Goal: Task Accomplishment & Management: Use online tool/utility

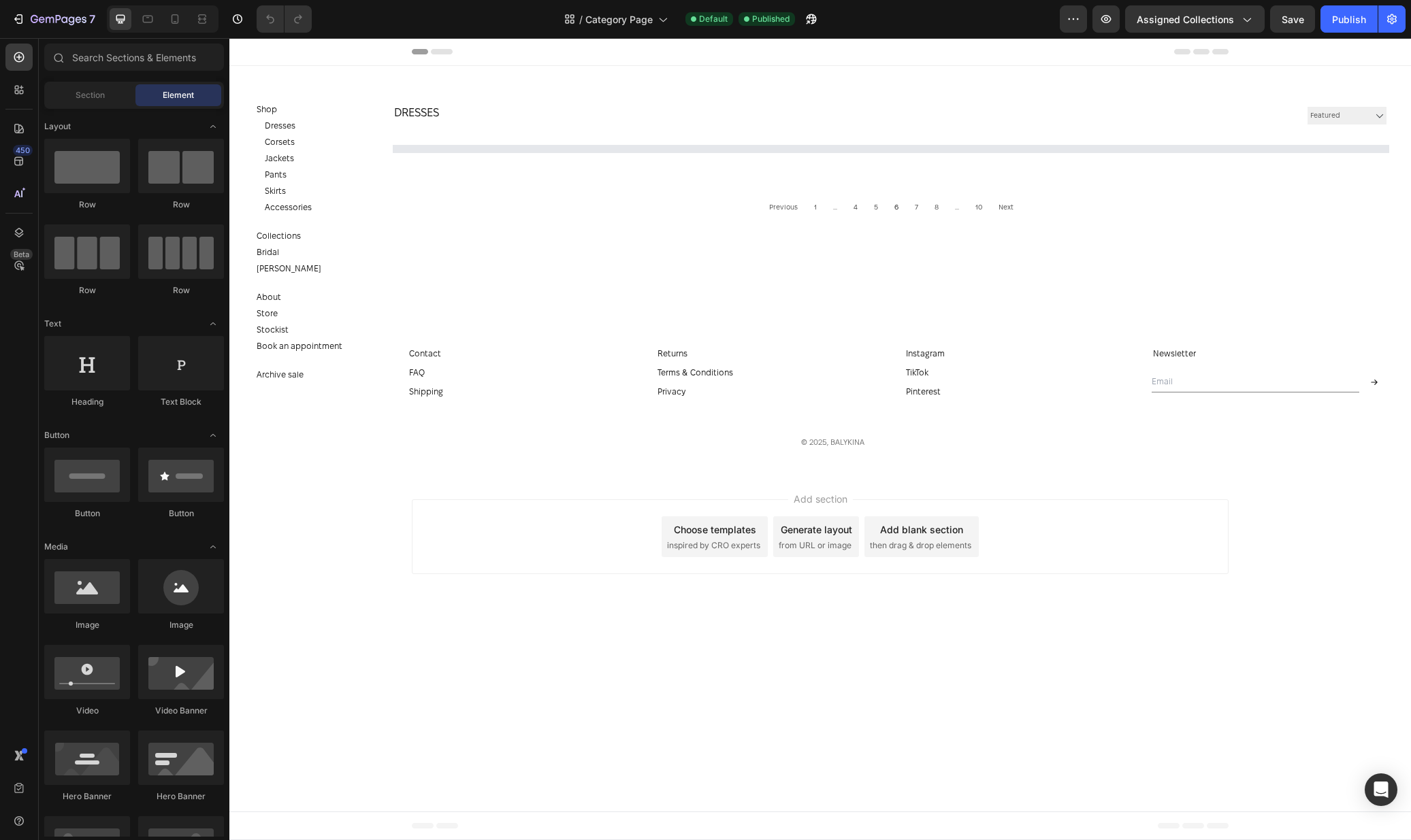
click at [1360, 114] on select "Sorting Best selling Featured Alphabetically, A-Z Alphabetically, Z-A Price, lo…" at bounding box center [1346, 115] width 79 height 17
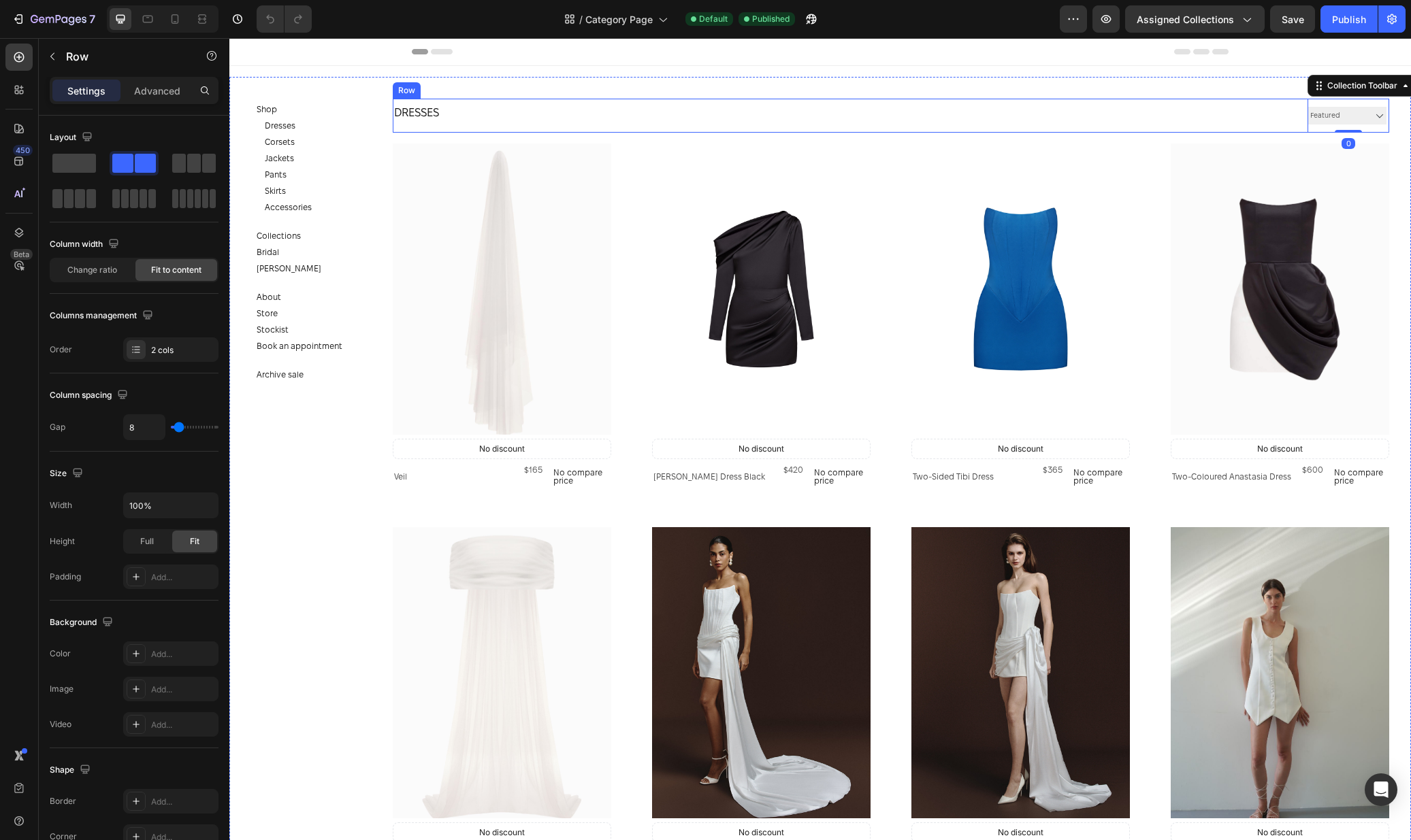
click at [1263, 114] on div "Dresses Collection Title Sorting Best selling Featured Alphabetically, A-Z Alph…" at bounding box center [891, 115] width 996 height 34
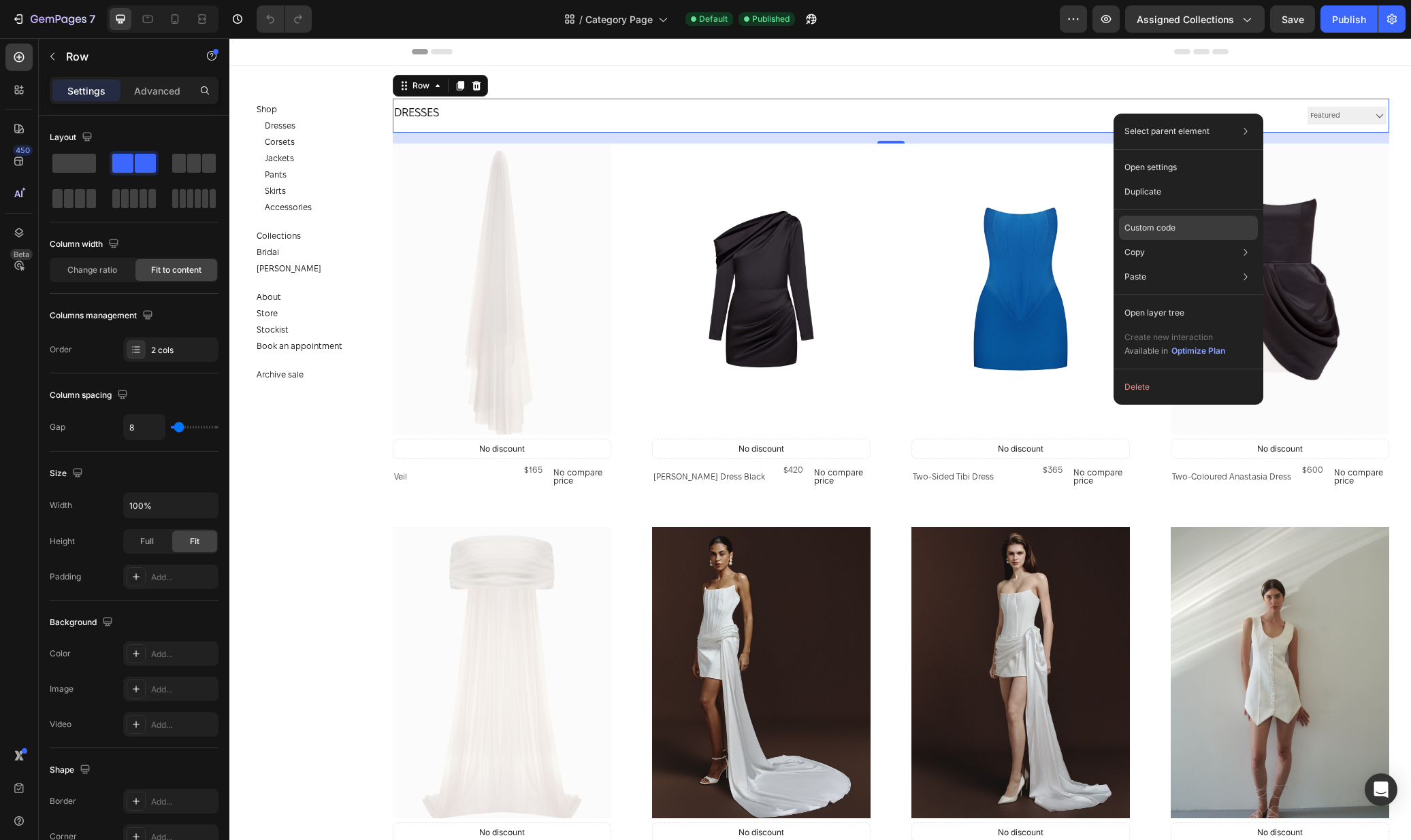
click at [1195, 265] on div "Custom code" at bounding box center [1187, 277] width 139 height 24
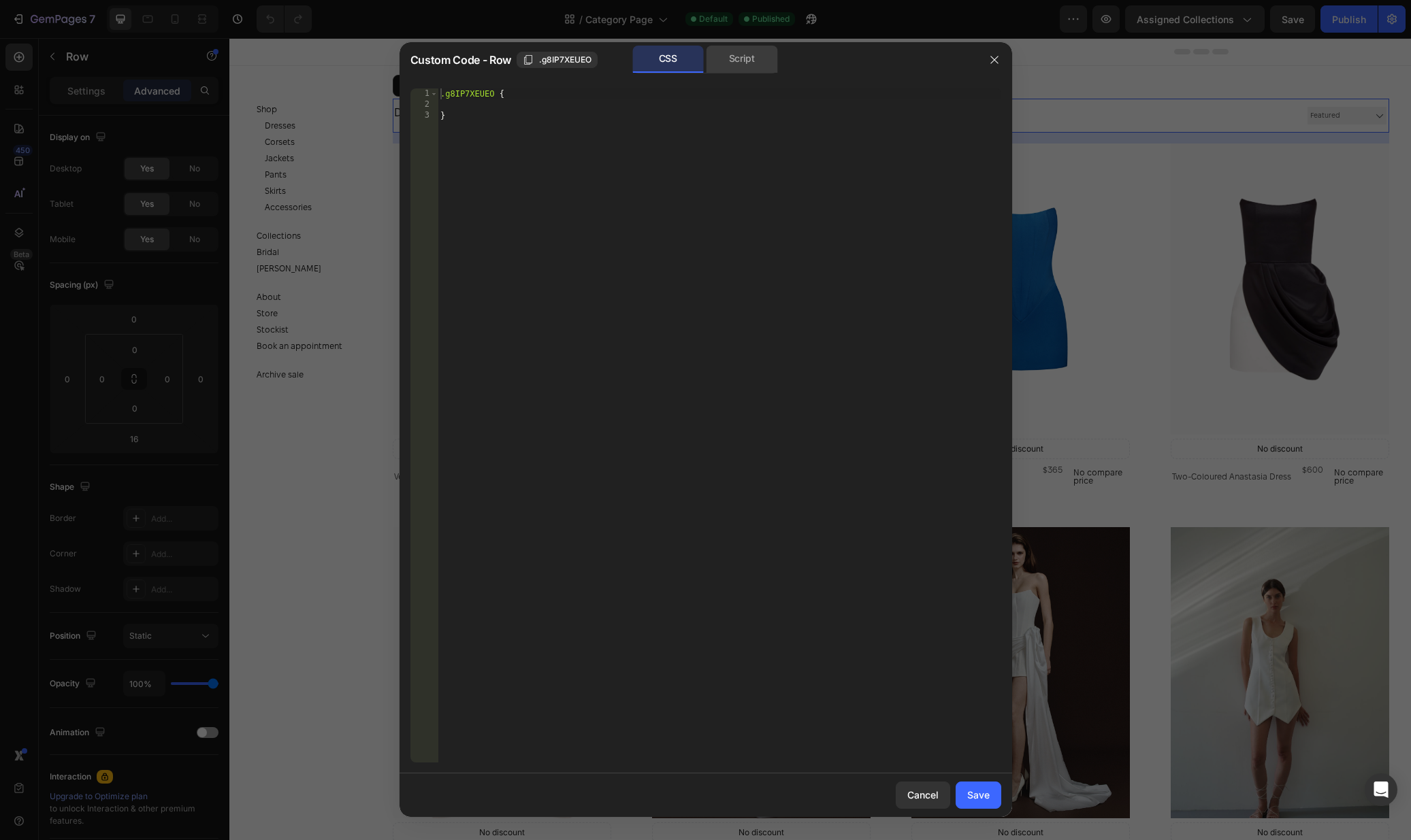
click at [743, 57] on div "Script" at bounding box center [742, 59] width 72 height 27
click at [640, 59] on div "CSS" at bounding box center [668, 59] width 72 height 27
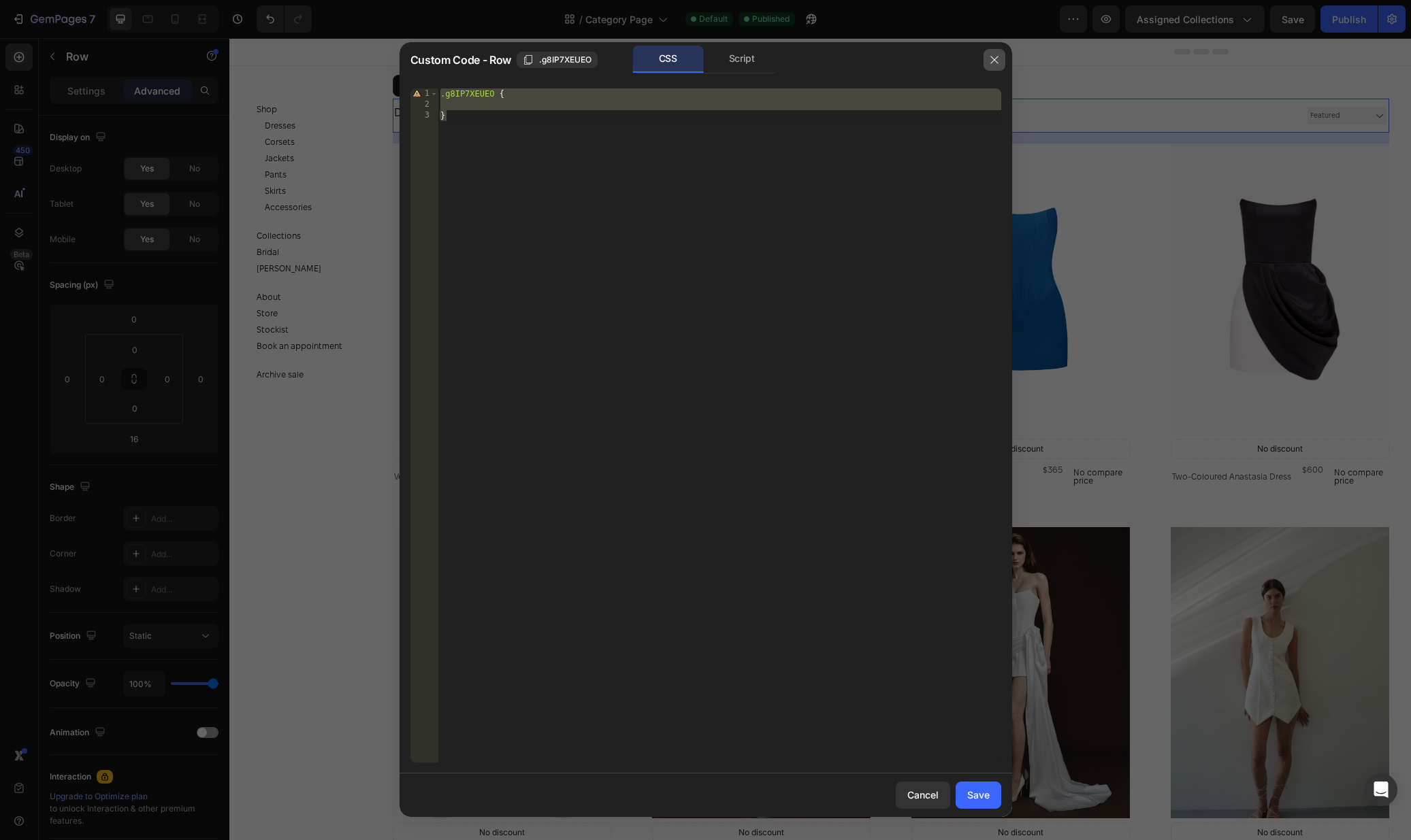
click at [988, 57] on icon "button" at bounding box center [994, 59] width 10 height 10
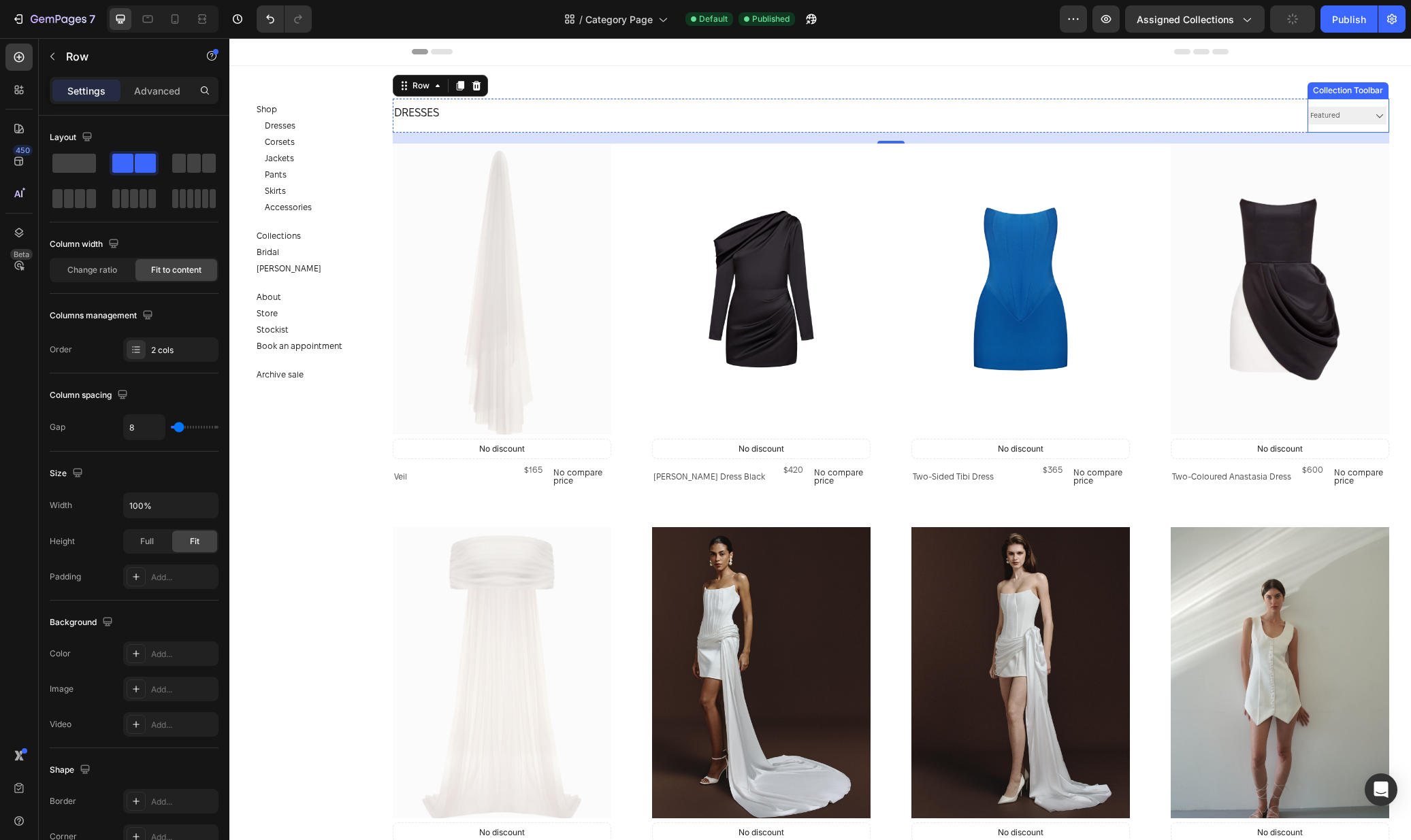
click at [1318, 112] on select "Sorting Best selling Featured Alphabetically, A-Z Alphabetically, Z-A Price, lo…" at bounding box center [1346, 115] width 79 height 17
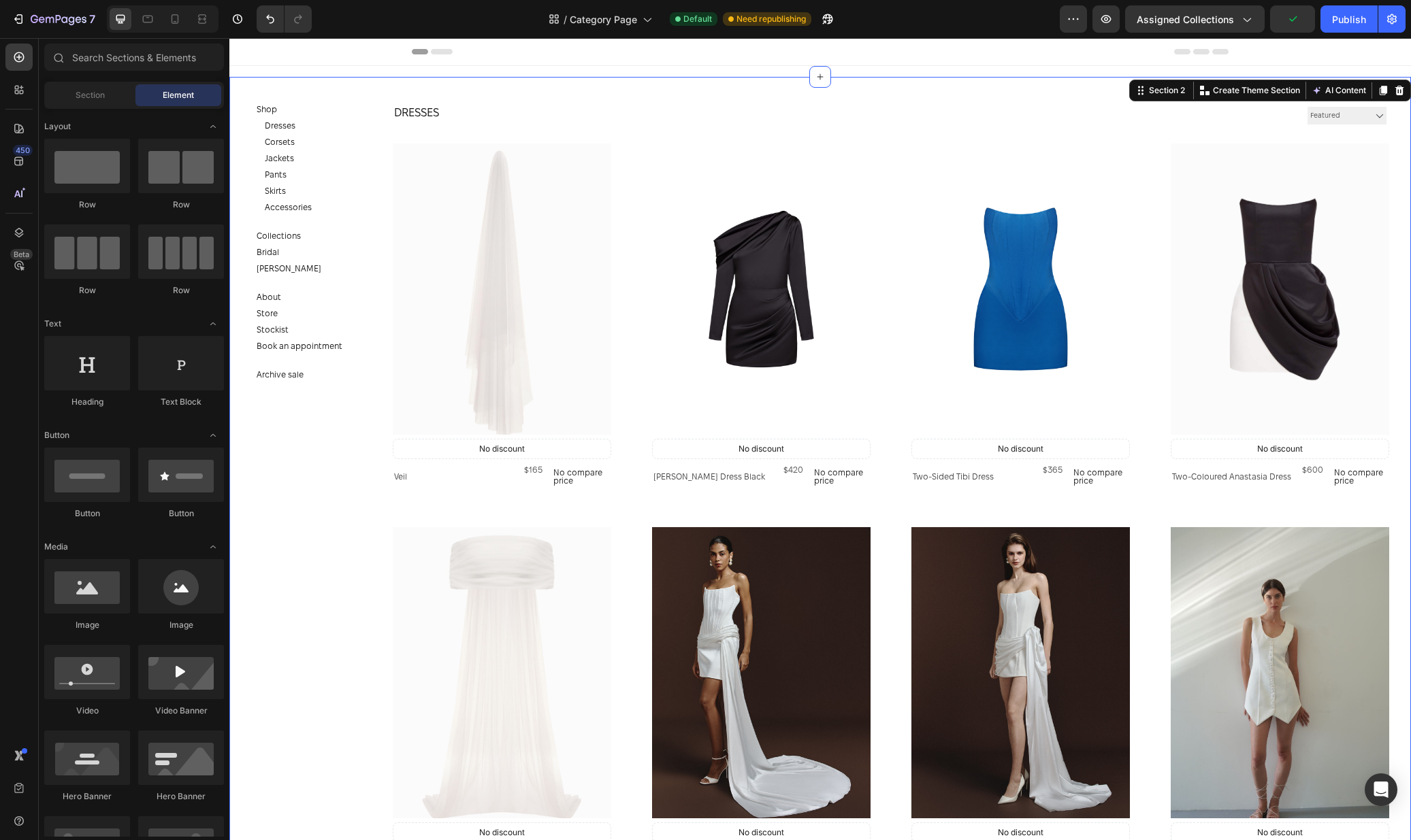
click at [1317, 63] on div "Header" at bounding box center [820, 52] width 1181 height 28
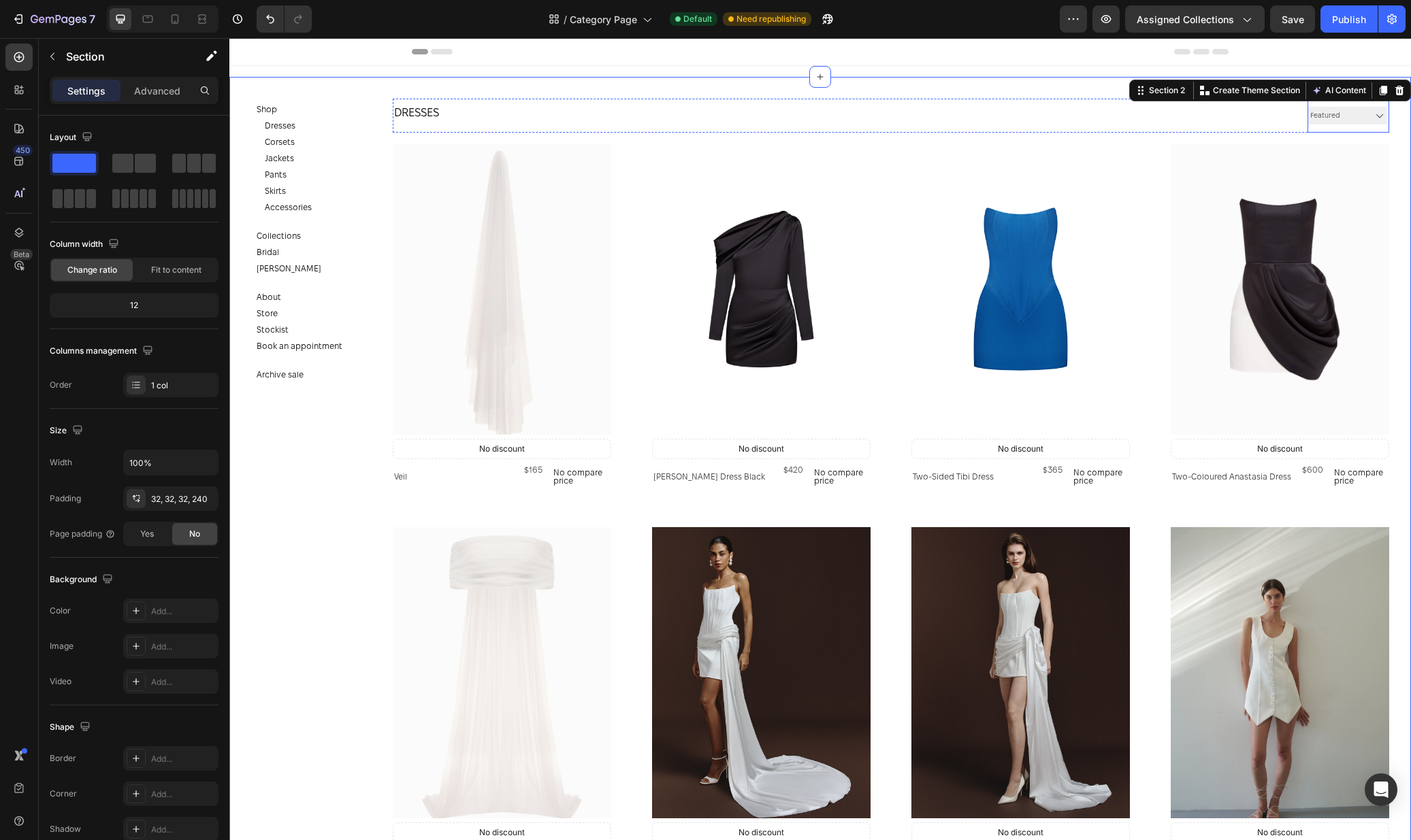
click at [1349, 120] on select "Sorting Best selling Featured Alphabetically, A-Z Alphabetically, Z-A Price, lo…" at bounding box center [1346, 115] width 79 height 17
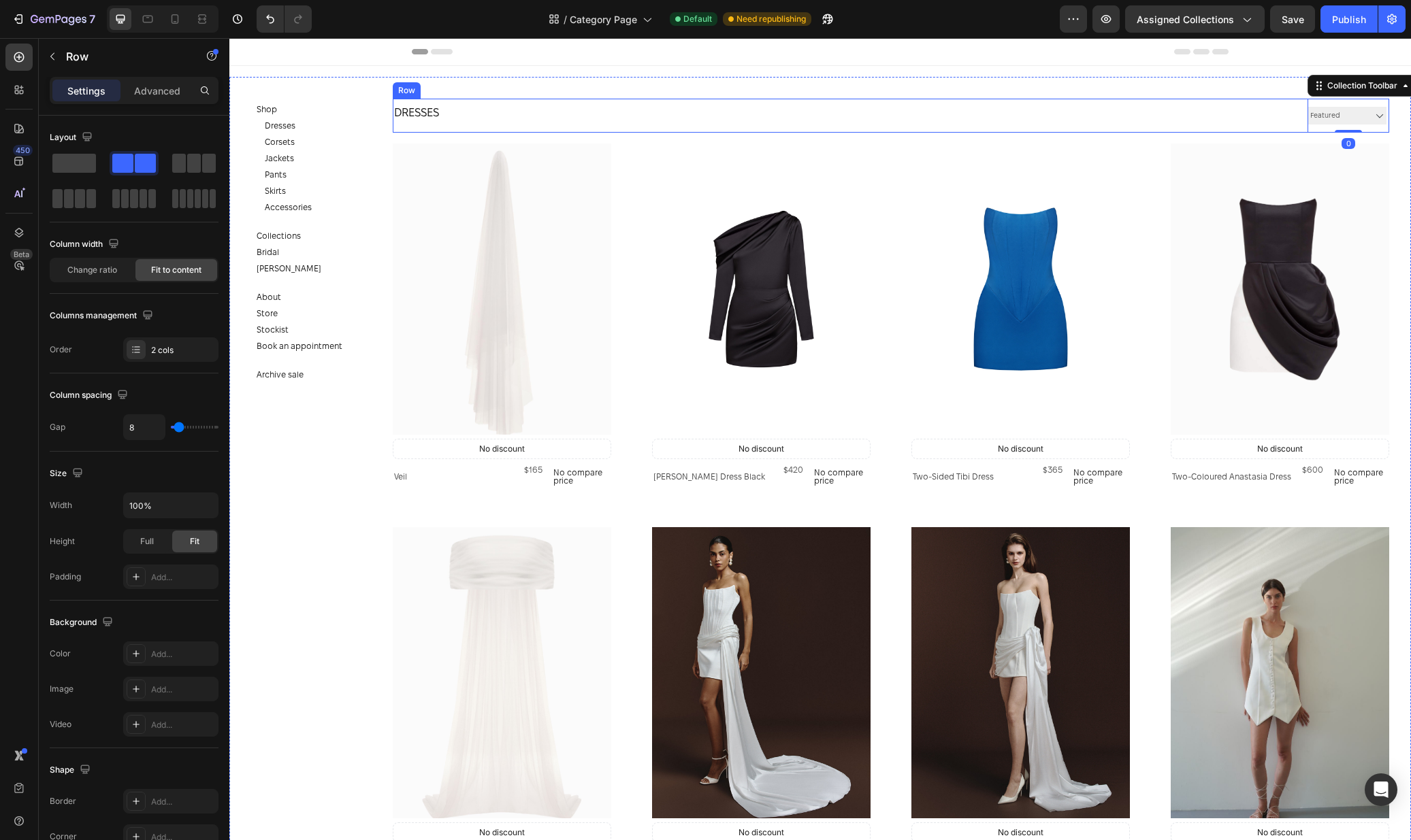
click at [1275, 119] on div "Dresses Collection Title Sorting Best selling Featured Alphabetically, A-Z Alph…" at bounding box center [891, 115] width 996 height 34
click at [1358, 127] on div "Sorting Best selling Featured Alphabetically, A-Z Alphabetically, Z-A Price, lo…" at bounding box center [1346, 115] width 79 height 34
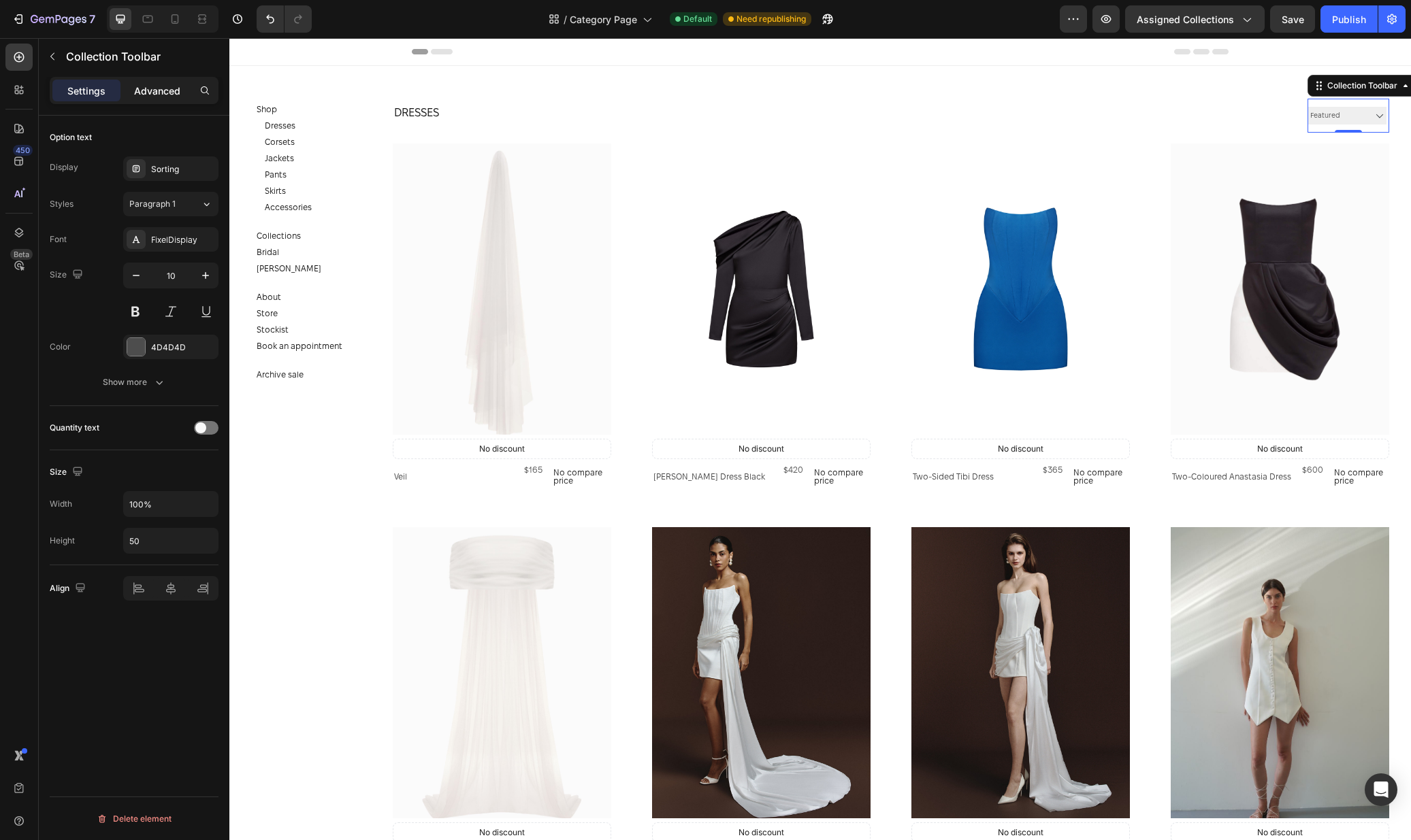
click at [162, 97] on p "Advanced" at bounding box center [157, 91] width 46 height 14
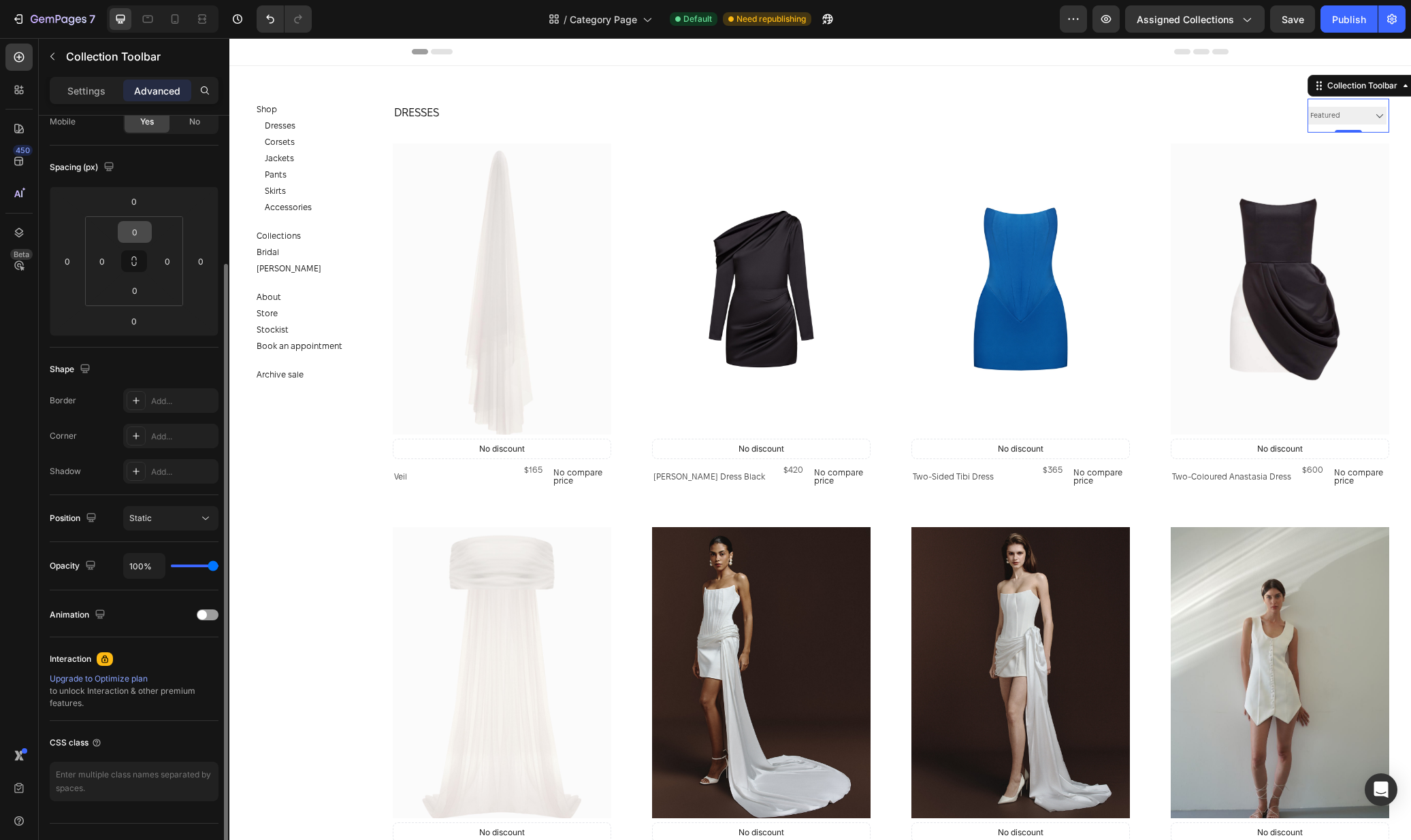
scroll to position [144, 0]
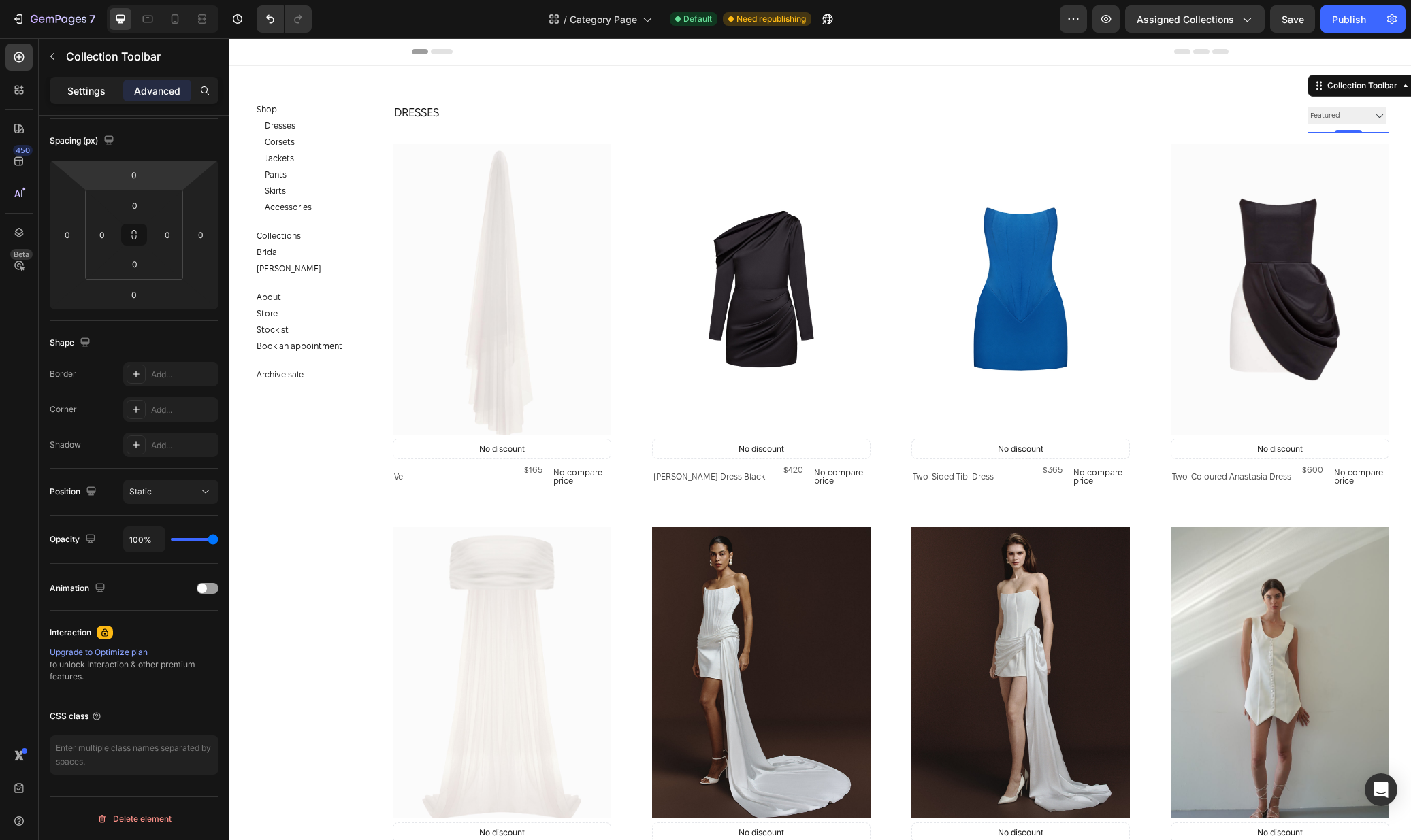
click at [106, 94] on div "Settings" at bounding box center [86, 90] width 68 height 22
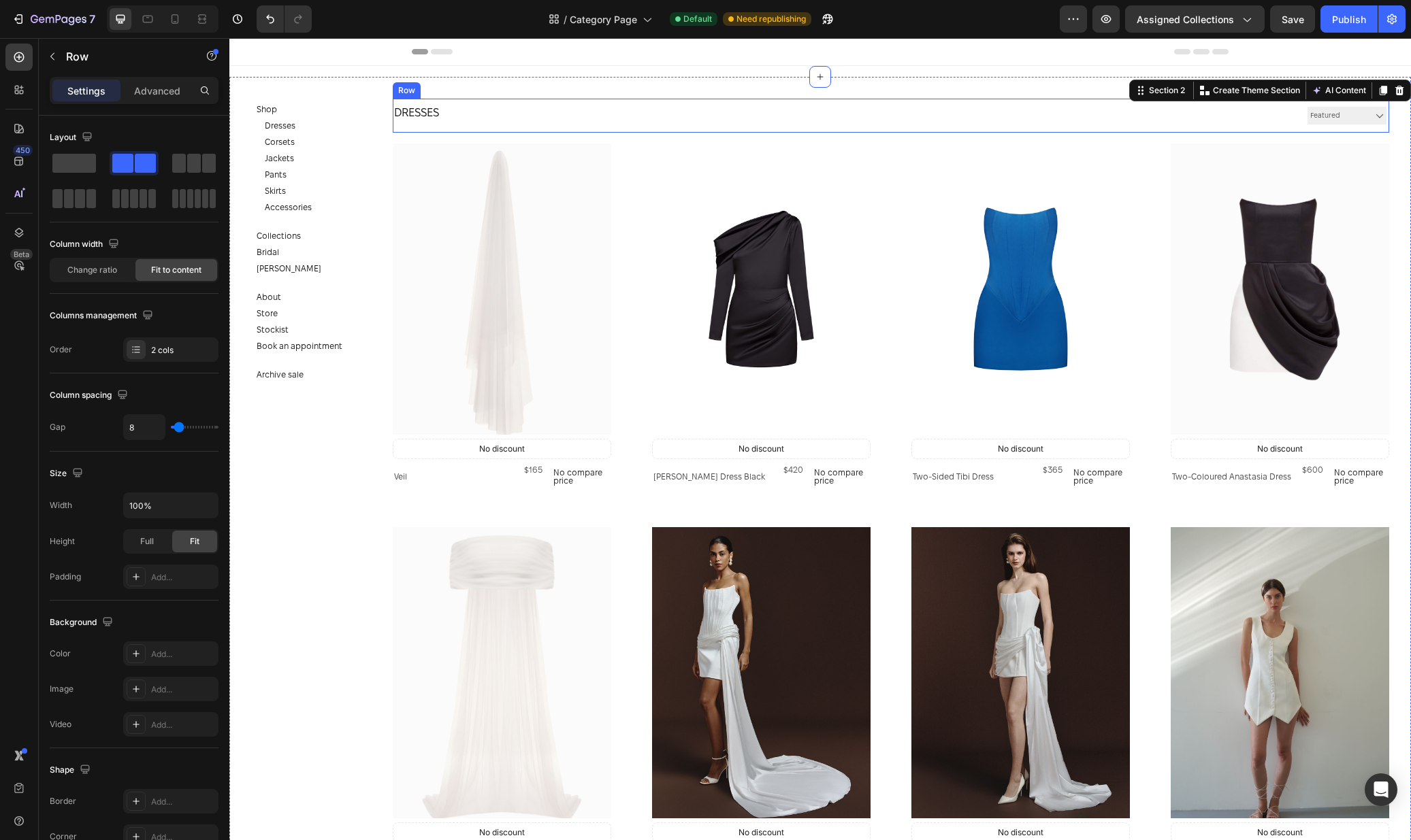
click at [709, 117] on div "Dresses Collection Title Sorting Best selling Featured Alphabetically, A-Z Alph…" at bounding box center [891, 115] width 996 height 34
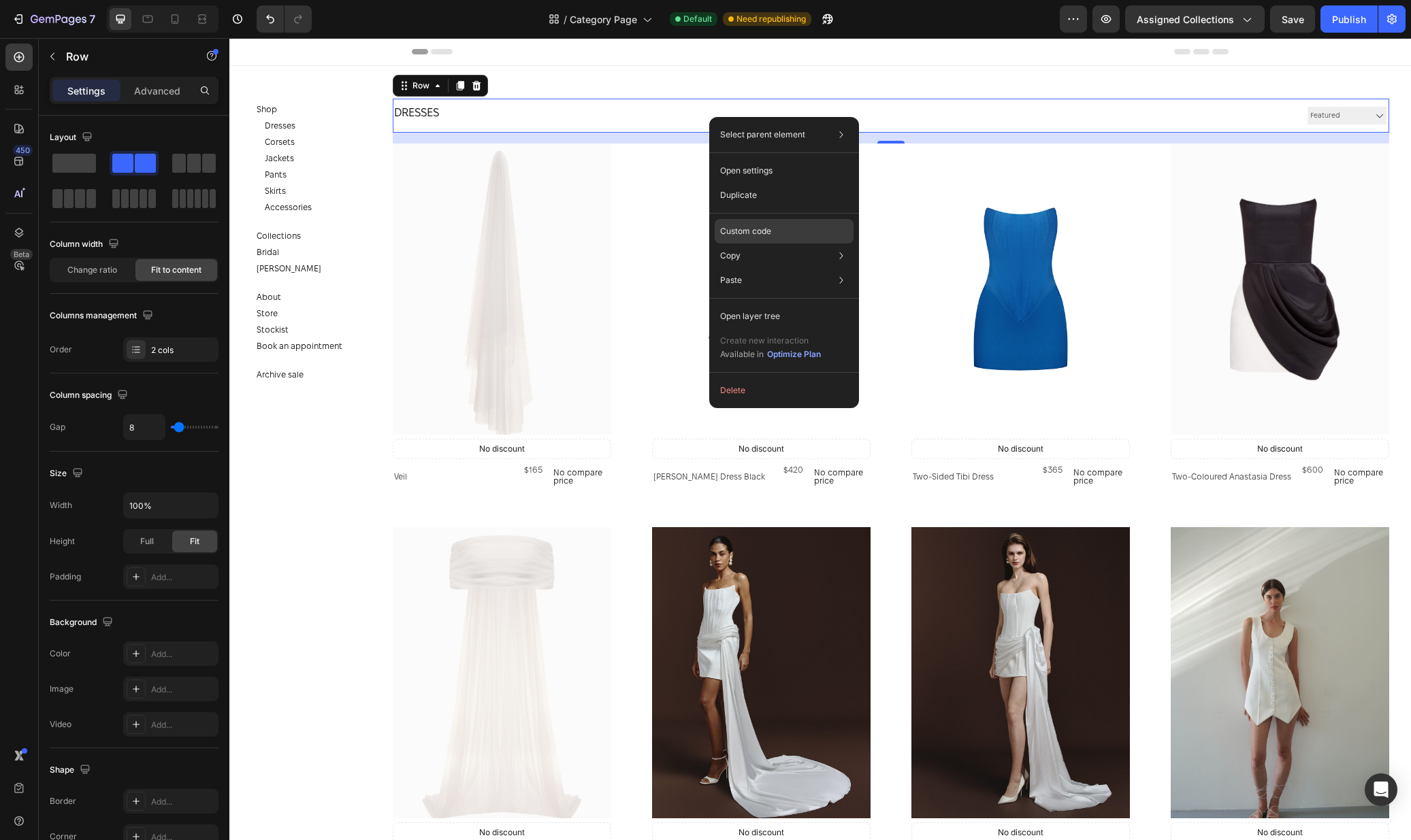
click at [754, 235] on p "Custom code" at bounding box center [746, 231] width 51 height 12
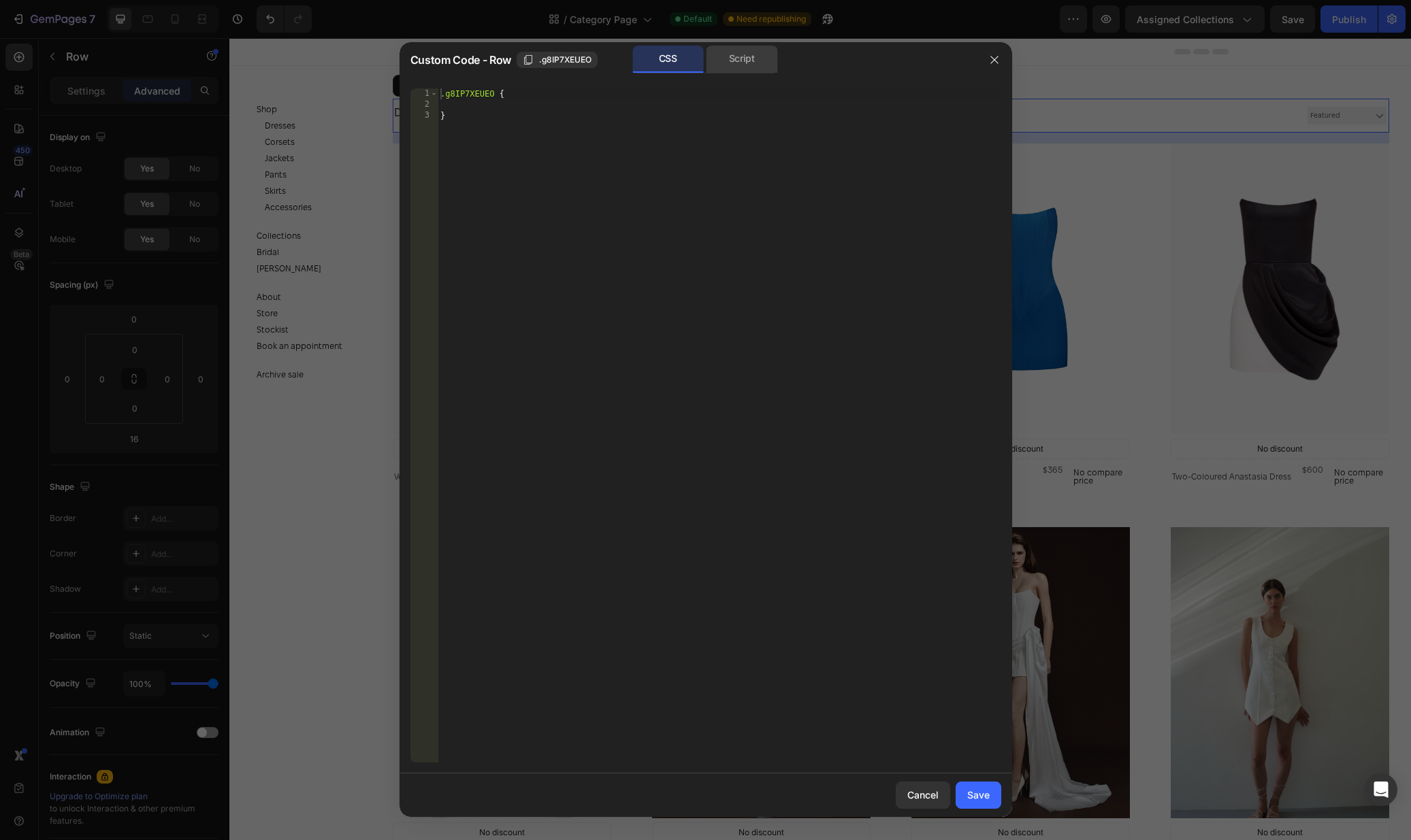
click at [763, 69] on div "Script" at bounding box center [742, 59] width 72 height 27
click at [994, 57] on icon "button" at bounding box center [994, 59] width 10 height 10
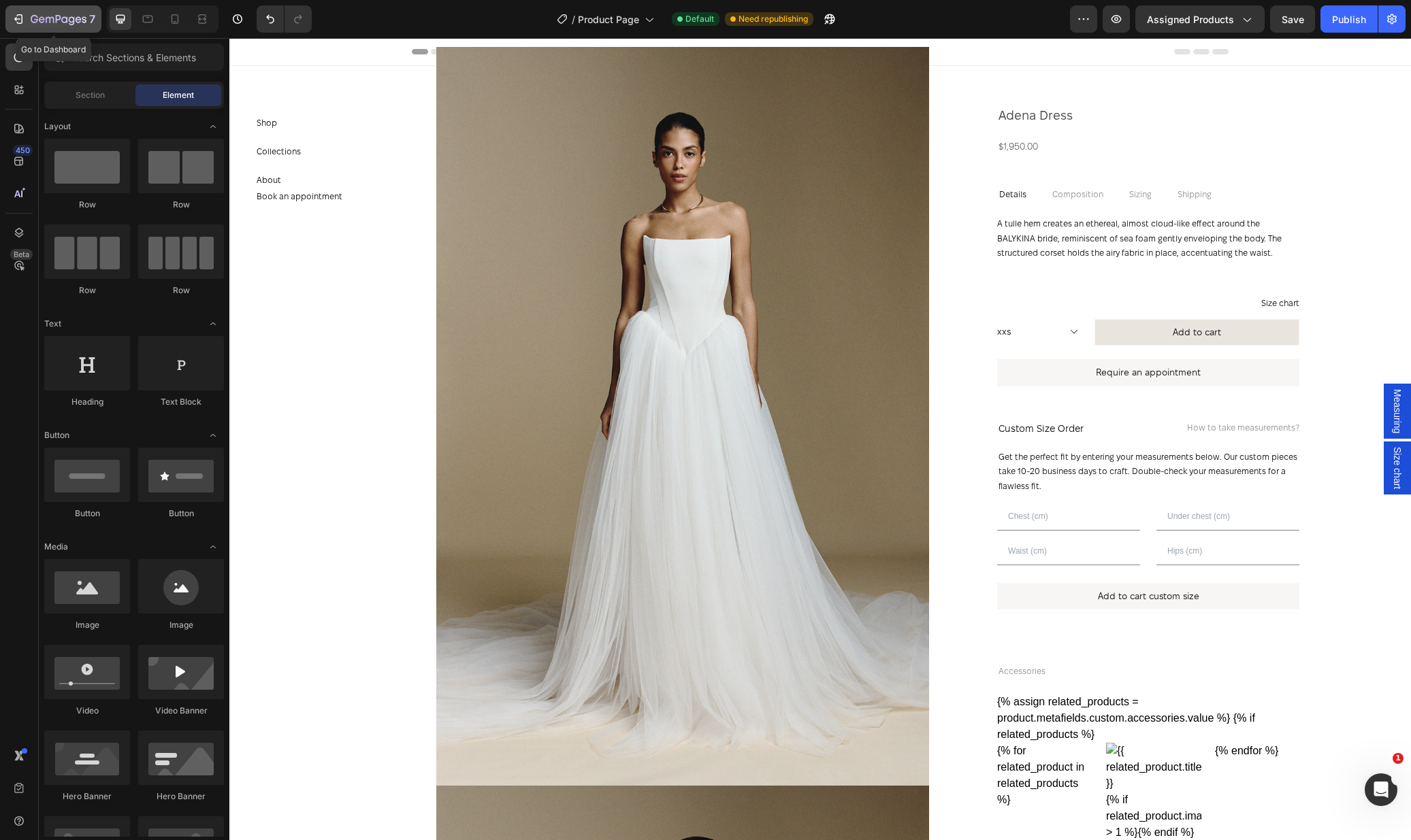
click at [66, 16] on icon "button" at bounding box center [59, 19] width 56 height 11
